Goal: Task Accomplishment & Management: Manage account settings

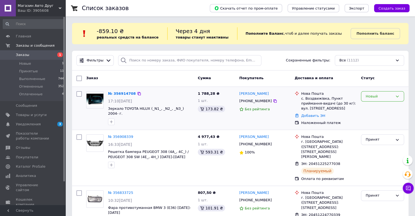
click at [373, 94] on div "Новый" at bounding box center [379, 97] width 27 height 6
click at [368, 107] on li "Принят" at bounding box center [382, 108] width 43 height 10
click at [111, 120] on icon "button" at bounding box center [111, 122] width 4 height 4
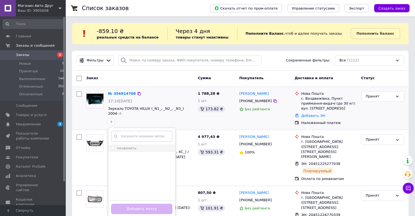
click at [111, 146] on input "позвонить" at bounding box center [113, 148] width 4 height 4
checkbox input "true"
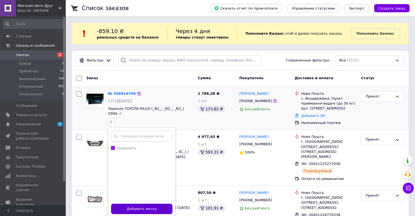
drag, startPoint x: 139, startPoint y: 206, endPoint x: 144, endPoint y: 135, distance: 70.6
click at [139, 205] on button "Добавить метку" at bounding box center [141, 209] width 61 height 11
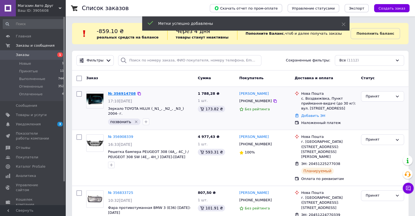
click at [120, 95] on link "№ 356914708" at bounding box center [122, 93] width 28 height 4
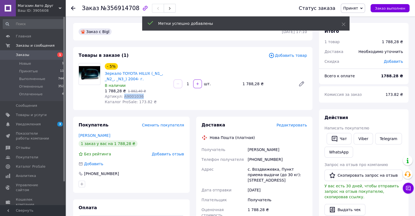
drag, startPoint x: 121, startPoint y: 96, endPoint x: 145, endPoint y: 96, distance: 23.7
click at [145, 96] on div "Артикул: A9001036" at bounding box center [137, 96] width 64 height 5
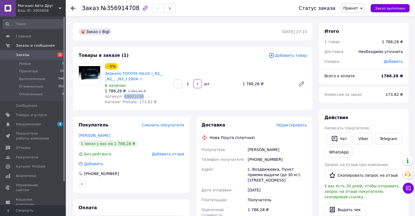
copy span "A9001036"
click at [23, 53] on span "Заказы" at bounding box center [22, 54] width 13 height 5
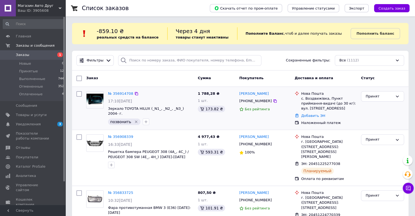
click at [134, 120] on icon "Удалить метку" at bounding box center [136, 122] width 4 height 4
click at [117, 94] on link "№ 356914708" at bounding box center [120, 93] width 25 height 4
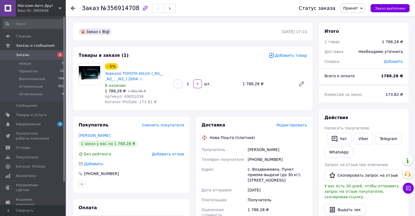
click at [17, 56] on span "Заказы" at bounding box center [22, 54] width 13 height 5
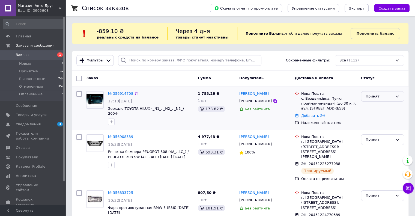
click at [374, 97] on div "Принят" at bounding box center [379, 97] width 27 height 6
click at [373, 117] on li "Отменен" at bounding box center [382, 118] width 43 height 10
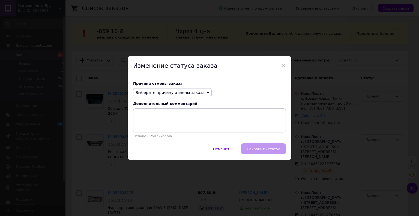
click at [151, 90] on span "Выберите причину отмены заказа" at bounding box center [170, 92] width 69 height 4
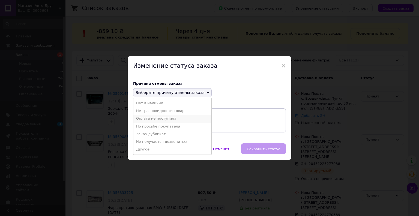
click at [156, 118] on li "Оплата не поступила" at bounding box center [172, 119] width 78 height 8
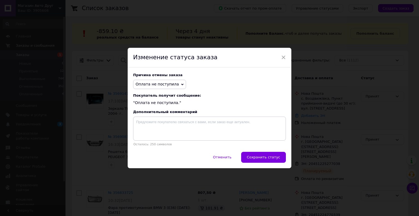
click at [269, 163] on div "Отменить   Сохранить статус" at bounding box center [210, 160] width 164 height 16
click at [267, 159] on span "Сохранить статус" at bounding box center [263, 157] width 33 height 4
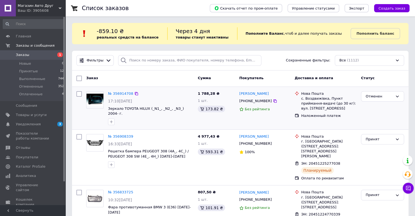
click at [20, 54] on span "Заказы" at bounding box center [22, 54] width 13 height 5
click at [27, 56] on span "Заказы" at bounding box center [22, 54] width 13 height 5
click at [22, 57] on span "Заказы" at bounding box center [22, 54] width 13 height 5
click at [20, 55] on span "Заказы" at bounding box center [22, 54] width 13 height 5
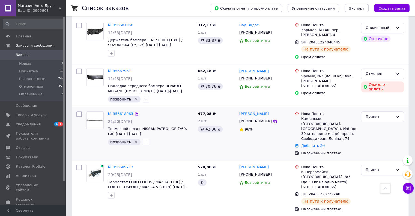
scroll to position [355, 0]
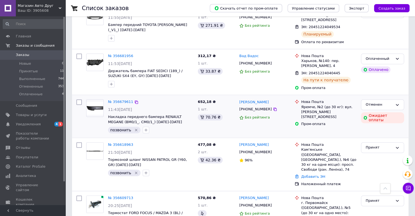
click at [134, 128] on icon "Удалить метку" at bounding box center [136, 130] width 4 height 4
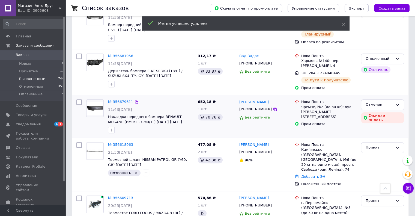
scroll to position [246, 0]
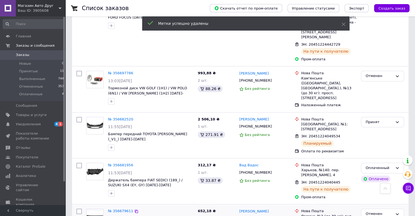
click at [21, 51] on link "Заказы 0" at bounding box center [33, 54] width 67 height 9
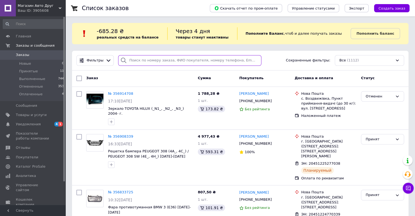
click at [139, 61] on input "search" at bounding box center [189, 60] width 143 height 11
paste input "[PHONE_NUMBER]"
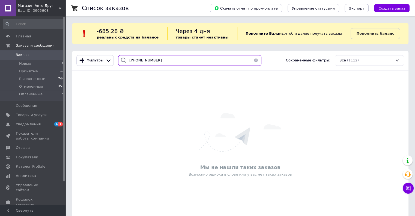
type input "[PHONE_NUMBER]"
click at [23, 53] on span "Заказы" at bounding box center [22, 54] width 13 height 5
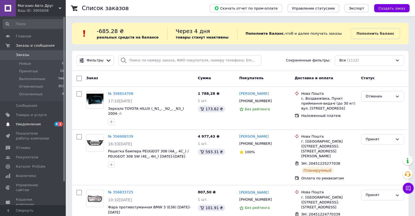
click at [52, 123] on span "4 1" at bounding box center [57, 124] width 15 height 5
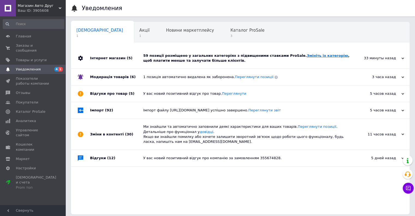
click at [307, 56] on link "Змініть їх категорію" at bounding box center [327, 55] width 41 height 4
